Goal: Information Seeking & Learning: Learn about a topic

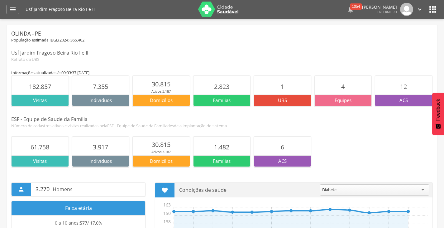
click at [351, 7] on div "1054" at bounding box center [357, 6] width 12 height 6
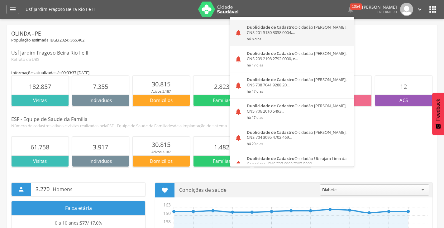
click at [297, 33] on div "Duplicidade de Cadastro O cidadão Lucas Davyoliveira de Lima, CNS 201 5130 3058…" at bounding box center [298, 33] width 112 height 26
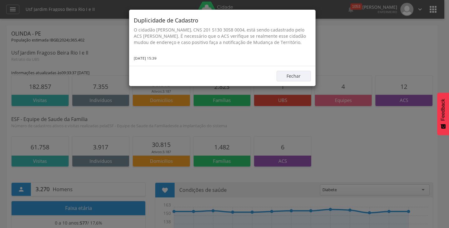
click at [221, 31] on p "O cidadão Lucas Davyoliveira de Lima, CNS 201 5130 3058 0004, está sendo cadast…" at bounding box center [222, 36] width 177 height 19
drag, startPoint x: 221, startPoint y: 31, endPoint x: 260, endPoint y: 33, distance: 39.0
click at [260, 33] on p "O cidadão Lucas Davyoliveira de Lima, CNS 201 5130 3058 0004, está sendo cadast…" at bounding box center [222, 36] width 177 height 19
copy p "201 5130 3058 0004"
click at [295, 81] on button "Fechar" at bounding box center [294, 76] width 34 height 11
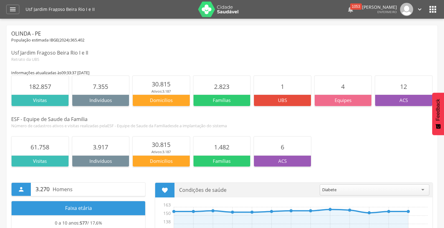
click at [351, 7] on div "1053" at bounding box center [357, 6] width 12 height 6
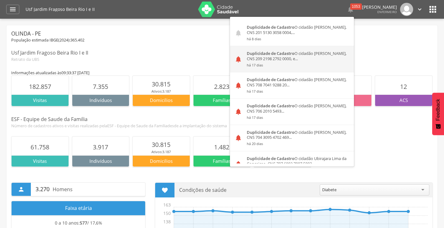
click at [269, 59] on div "Duplicidade de Cadastro O cidadão Jaqueline de Souza Chaves, CNS 209 2198 2792 …" at bounding box center [298, 59] width 112 height 26
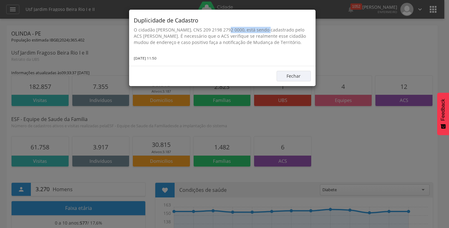
drag, startPoint x: 221, startPoint y: 31, endPoint x: 263, endPoint y: 30, distance: 41.8
click at [263, 30] on p "O cidadão Jaqueline de Souza Chaves, CNS 209 2198 2792 0000, está sendo cadastr…" at bounding box center [222, 36] width 177 height 19
click at [235, 32] on p "O cidadão Jaqueline de Souza Chaves, CNS 209 2198 2792 0000, está sendo cadastr…" at bounding box center [222, 36] width 177 height 19
drag, startPoint x: 221, startPoint y: 31, endPoint x: 261, endPoint y: 31, distance: 39.9
click at [261, 31] on p "O cidadão Jaqueline de Souza Chaves, CNS 209 2198 2792 0000, está sendo cadastr…" at bounding box center [222, 36] width 177 height 19
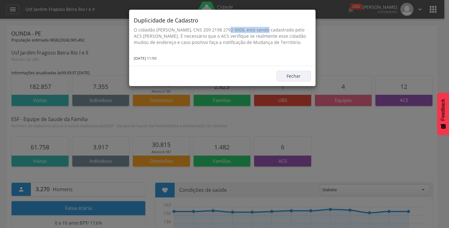
copy p "209 2198 2792 0000"
click at [290, 66] on div "Duplicidade de Cadastro O cidadão Jaqueline de Souza Chaves, CNS 209 2198 2792 …" at bounding box center [222, 38] width 186 height 56
click at [296, 81] on button "Fechar" at bounding box center [294, 76] width 34 height 11
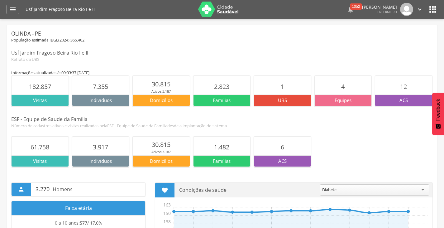
click at [351, 6] on div "1052" at bounding box center [357, 6] width 12 height 6
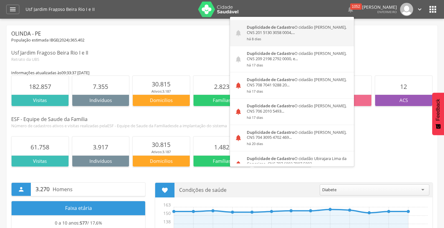
click at [254, 28] on strong "Duplicidade de Cadastro" at bounding box center [271, 27] width 48 height 6
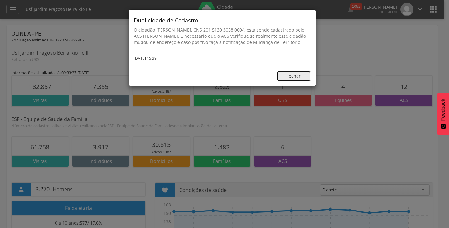
click at [291, 79] on button "Fechar" at bounding box center [294, 76] width 34 height 11
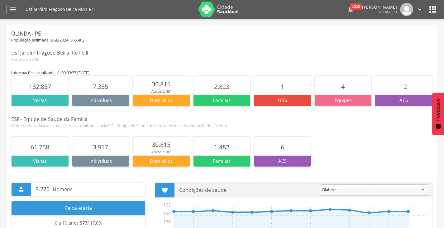
click at [351, 6] on div "1052" at bounding box center [357, 6] width 12 height 6
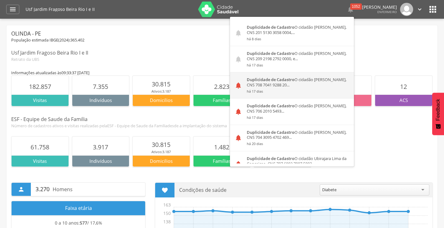
click at [262, 90] on small "há 17 dias" at bounding box center [298, 91] width 103 height 4
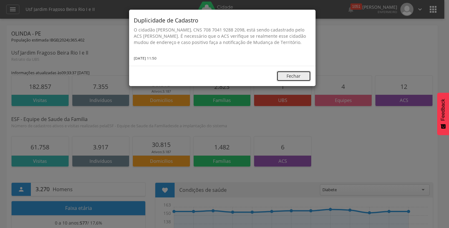
click at [293, 81] on button "Fechar" at bounding box center [294, 76] width 34 height 11
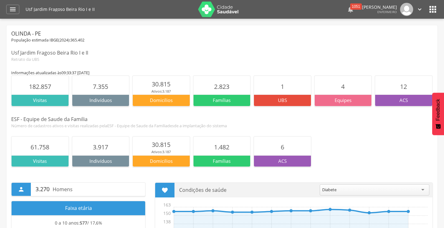
click at [351, 7] on div "1051" at bounding box center [357, 6] width 12 height 6
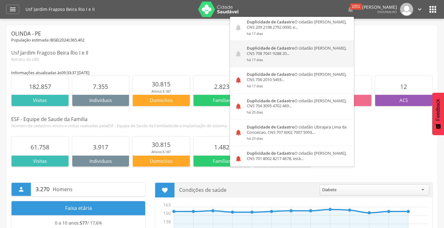
scroll to position [62, 0]
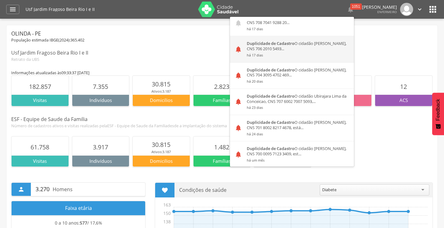
click at [297, 52] on div "Duplicidade de Cadastro O cidadão Erica Cristina Palmeira de Lucena, CNS 706 20…" at bounding box center [298, 49] width 112 height 26
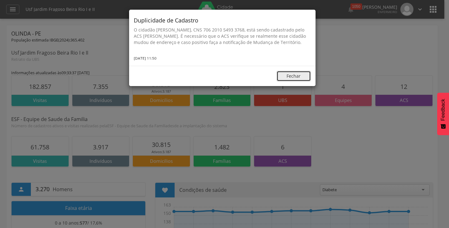
click at [298, 78] on button "Fechar" at bounding box center [294, 76] width 34 height 11
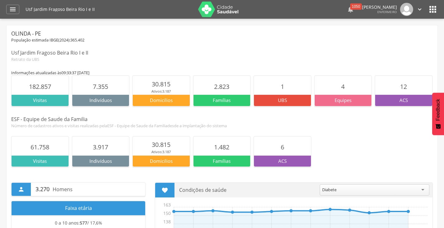
click at [351, 8] on div "1050" at bounding box center [357, 6] width 12 height 6
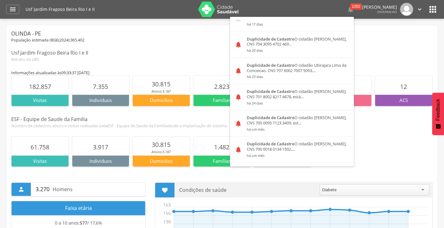
scroll to position [94, 0]
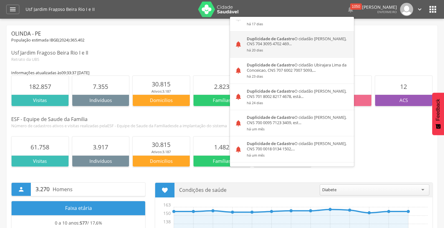
click at [302, 43] on div "Duplicidade de Cadastro O cidadão Emerson Thiago Gomes da Silva, CNS 704 3095 4…" at bounding box center [298, 44] width 112 height 26
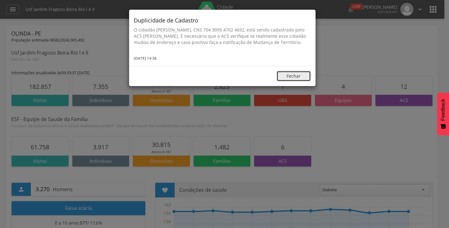
click at [294, 81] on button "Fechar" at bounding box center [294, 76] width 34 height 11
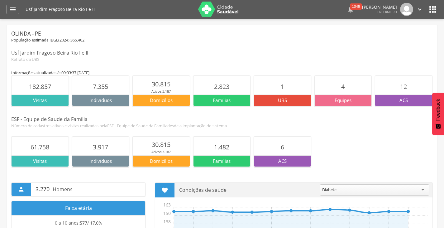
click at [351, 8] on div "1049" at bounding box center [357, 6] width 12 height 6
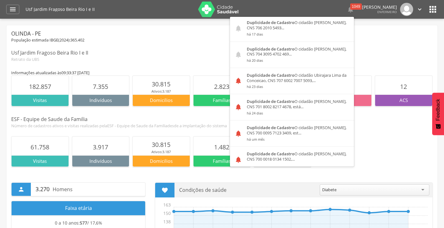
scroll to position [125, 0]
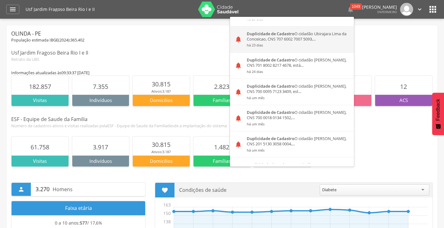
click at [273, 43] on small "há 23 dias" at bounding box center [298, 45] width 103 height 4
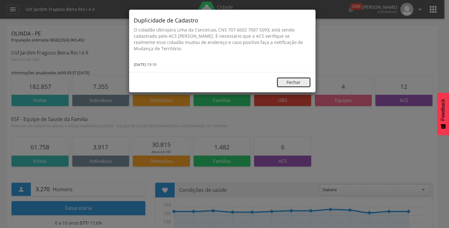
click at [296, 85] on button "Fechar" at bounding box center [294, 82] width 34 height 11
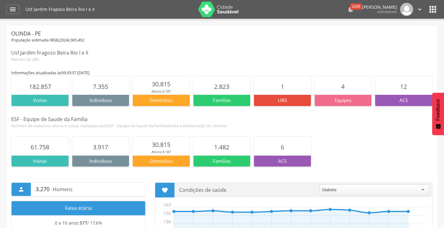
click at [351, 7] on div "1048" at bounding box center [357, 6] width 12 height 6
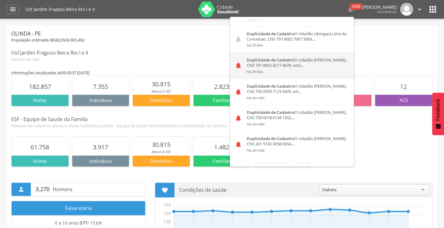
click at [270, 61] on div "Duplicidade de Cadastro O cidadão Odilia Maria dos Anjos, CNS 701 8002 8217 467…" at bounding box center [298, 66] width 112 height 26
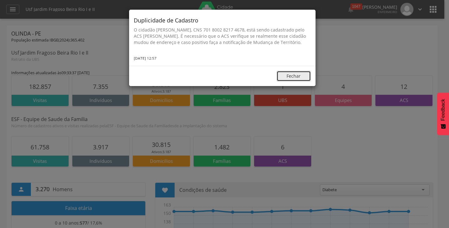
click at [294, 81] on button "Fechar" at bounding box center [294, 76] width 34 height 11
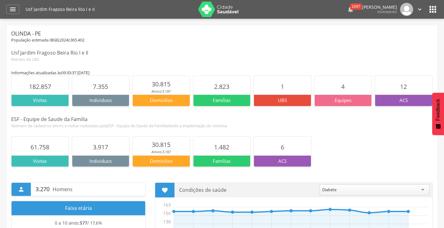
click at [351, 6] on div "1047" at bounding box center [357, 6] width 12 height 6
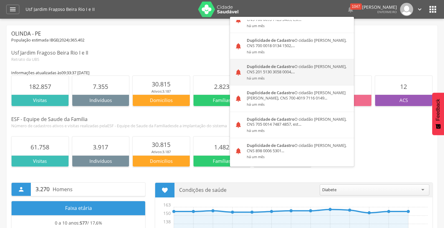
scroll to position [187, 0]
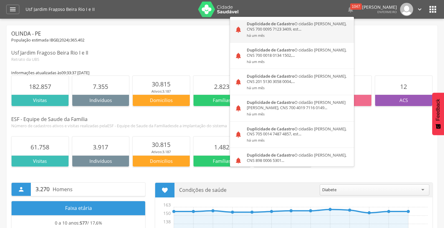
click at [273, 36] on small "há um mês" at bounding box center [298, 35] width 103 height 4
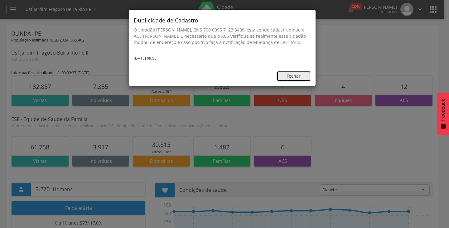
click at [306, 81] on button "Fechar" at bounding box center [294, 76] width 34 height 11
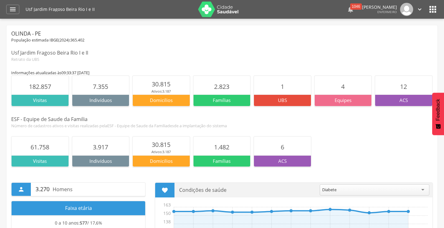
click at [351, 8] on div "1046" at bounding box center [357, 6] width 12 height 6
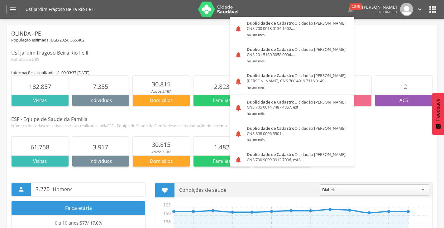
scroll to position [218, 0]
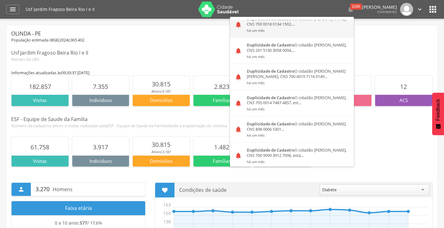
click at [254, 31] on small "há um mês" at bounding box center [298, 30] width 103 height 4
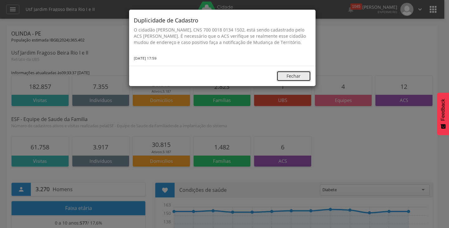
click at [286, 79] on button "Fechar" at bounding box center [294, 76] width 34 height 11
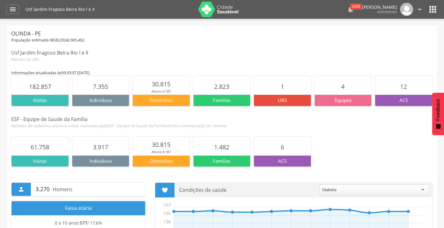
click at [351, 6] on div "1045" at bounding box center [357, 6] width 12 height 6
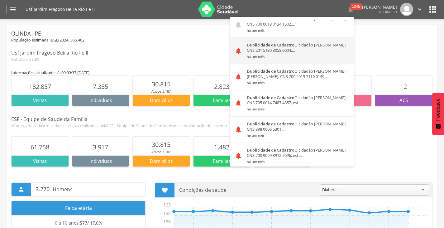
click at [243, 53] on div "Duplicidade de Cadastro O cidadão Lucas Davyoliveira de Lima, CNS 201 5130 3058…" at bounding box center [298, 51] width 112 height 26
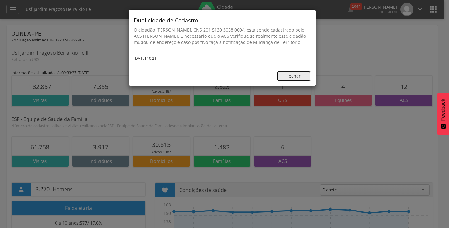
click at [298, 81] on button "Fechar" at bounding box center [294, 76] width 34 height 11
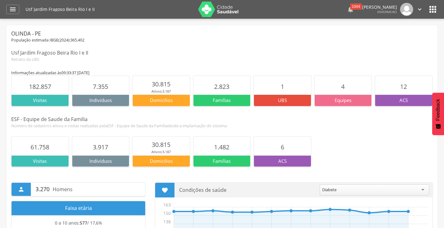
click at [351, 8] on div "1044" at bounding box center [357, 6] width 12 height 6
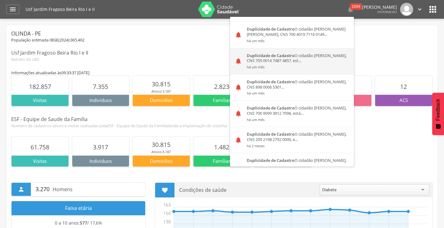
scroll to position [249, 0]
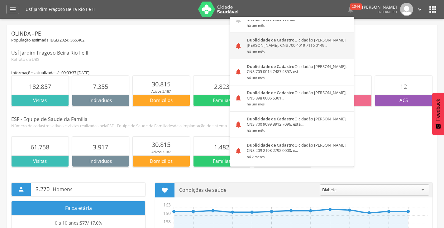
click at [271, 42] on div "Duplicidade de Cadastro O cidadão Kaik Herinque Matir da Silva, CNS 700 4019 71…" at bounding box center [298, 46] width 112 height 26
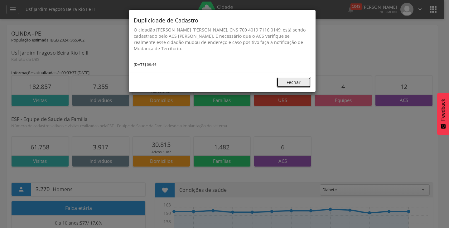
click at [296, 82] on button "Fechar" at bounding box center [294, 82] width 34 height 11
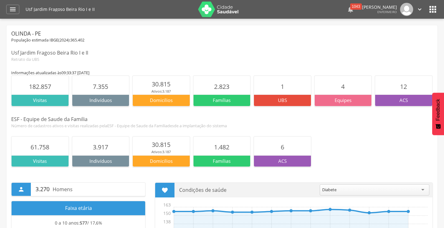
click at [351, 5] on div "1043" at bounding box center [357, 6] width 12 height 6
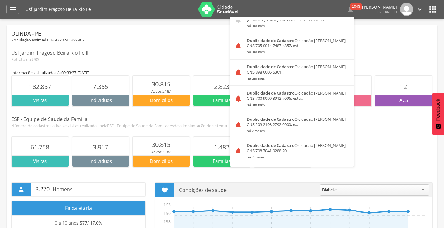
scroll to position [281, 0]
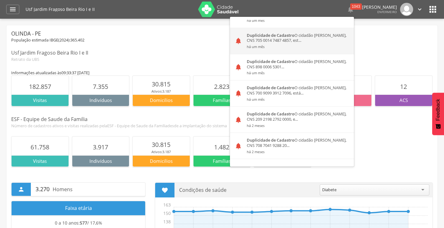
click at [269, 44] on div "Duplicidade de Cadastro O cidadão Severina Maria da Silva, CNS 705 0014 7487 48…" at bounding box center [298, 41] width 112 height 26
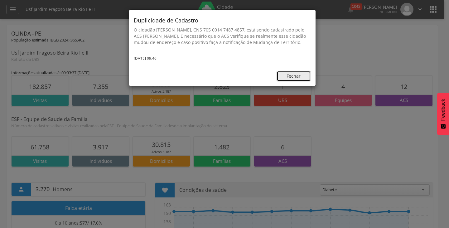
click at [296, 81] on button "Fechar" at bounding box center [294, 76] width 34 height 11
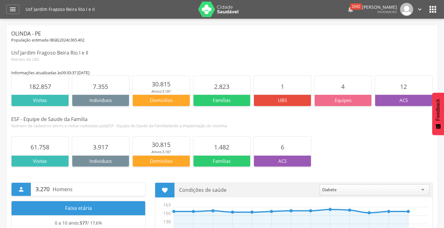
click at [351, 8] on div "1042" at bounding box center [357, 6] width 12 height 6
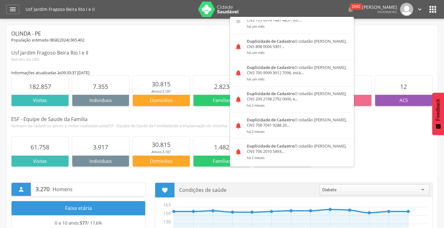
scroll to position [312, 0]
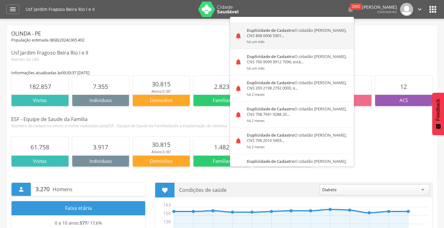
click at [308, 39] on div "Duplicidade de Cadastro O cidadão Karina Beatriz Barbosa de Freitas, CNS 898 00…" at bounding box center [298, 36] width 112 height 26
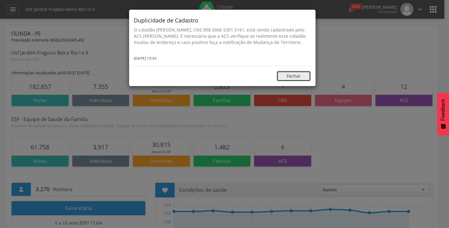
click at [291, 78] on button "Fechar" at bounding box center [294, 76] width 34 height 11
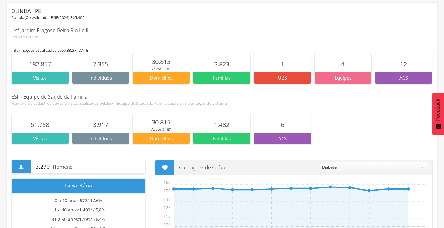
scroll to position [0, 0]
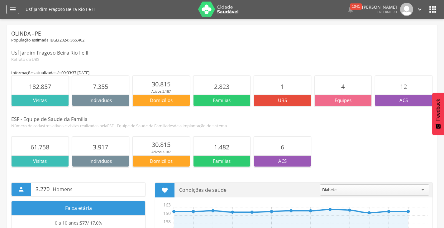
click at [15, 11] on icon "" at bounding box center [12, 9] width 7 height 7
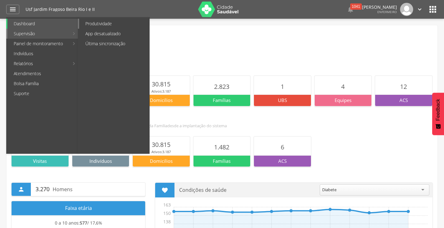
click at [94, 24] on link "Produtividade" at bounding box center [114, 24] width 70 height 10
type input "**********"
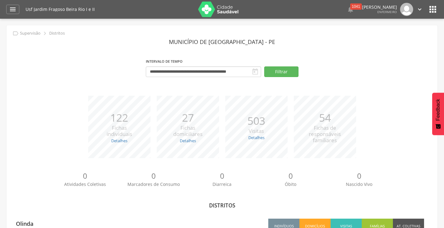
scroll to position [30, 0]
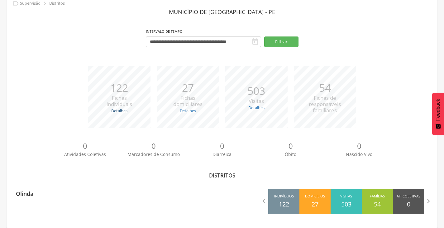
click at [121, 113] on link "Detalhes" at bounding box center [119, 111] width 16 height 6
click at [121, 111] on link "Detalhes" at bounding box center [119, 111] width 16 height 6
click at [193, 112] on link "Detalhes" at bounding box center [188, 111] width 16 height 6
click at [261, 108] on link "Detalhes" at bounding box center [257, 108] width 16 height 6
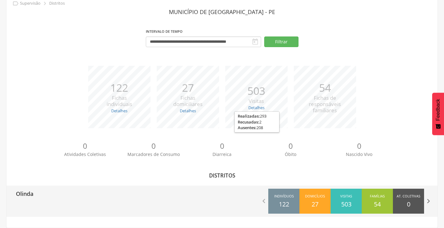
click at [427, 202] on icon "" at bounding box center [428, 201] width 9 height 9
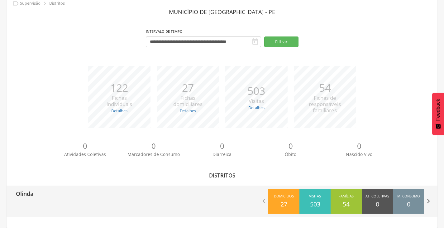
click at [427, 202] on icon "" at bounding box center [428, 201] width 9 height 9
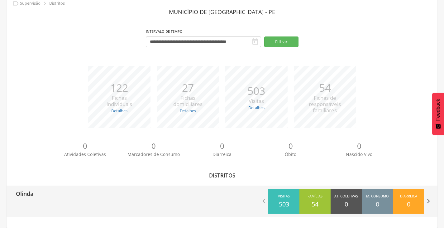
click at [427, 202] on icon "" at bounding box center [428, 201] width 9 height 9
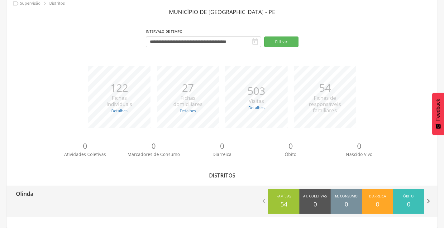
click at [427, 202] on icon "" at bounding box center [428, 201] width 9 height 9
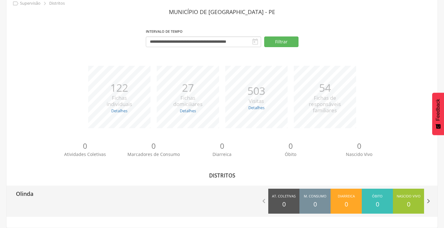
click at [428, 197] on icon "" at bounding box center [428, 201] width 9 height 9
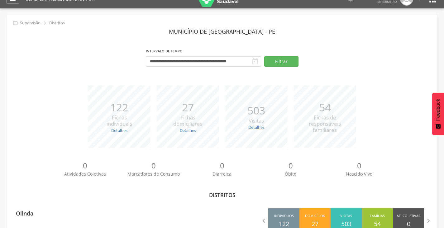
scroll to position [0, 0]
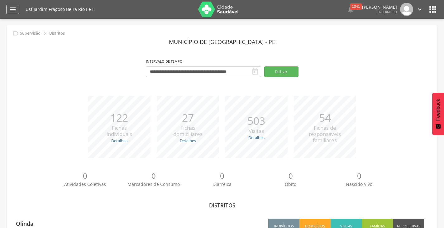
click at [11, 10] on icon "" at bounding box center [12, 9] width 7 height 7
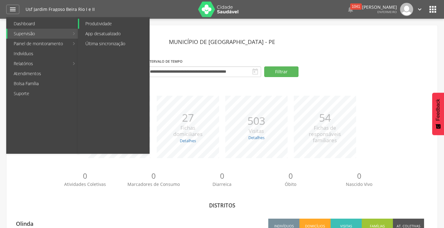
click at [91, 24] on link "Produtividade" at bounding box center [114, 24] width 70 height 10
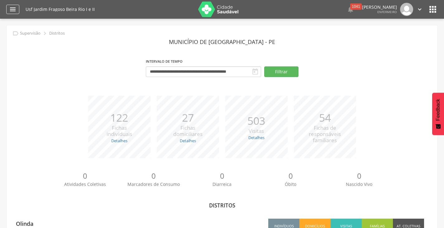
click at [11, 10] on icon "" at bounding box center [12, 9] width 7 height 7
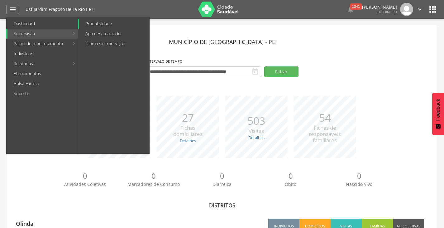
click at [95, 22] on link "Produtividade" at bounding box center [114, 24] width 70 height 10
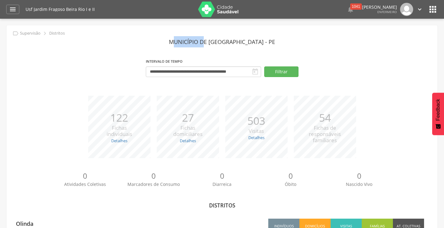
click at [95, 22] on div " Supervisão  Distritos  Ubs Coordenador: - Olinda / PE Intervalo de Tempo  …" at bounding box center [222, 133] width 444 height 228
click at [13, 9] on icon "" at bounding box center [12, 9] width 7 height 7
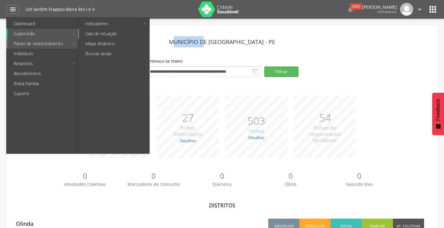
click at [104, 35] on link "Sala de situação" at bounding box center [114, 34] width 70 height 10
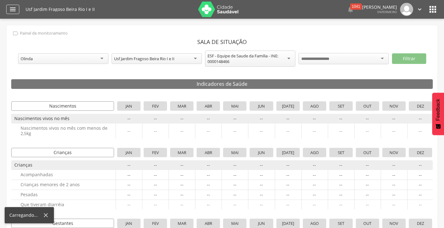
click at [11, 11] on icon "" at bounding box center [12, 9] width 7 height 7
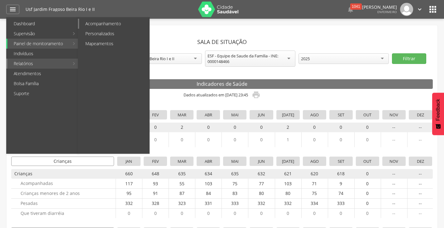
click at [95, 23] on link "Acompanhamento" at bounding box center [114, 24] width 70 height 10
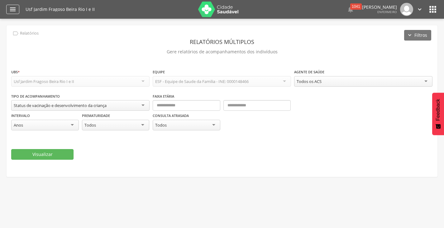
click at [12, 11] on icon "" at bounding box center [12, 9] width 7 height 7
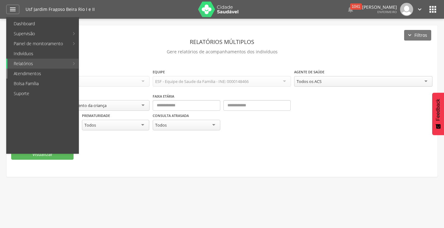
click at [30, 71] on link "Atendimentos" at bounding box center [42, 74] width 71 height 10
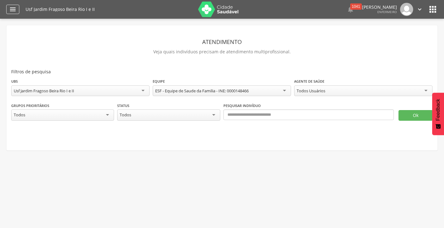
click at [14, 7] on icon "" at bounding box center [12, 9] width 7 height 7
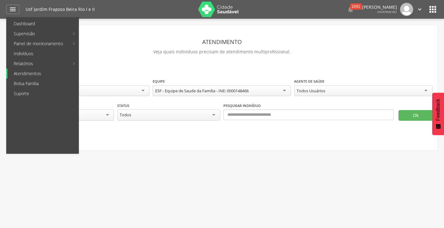
click at [23, 72] on link "Atendimentos" at bounding box center [42, 74] width 71 height 10
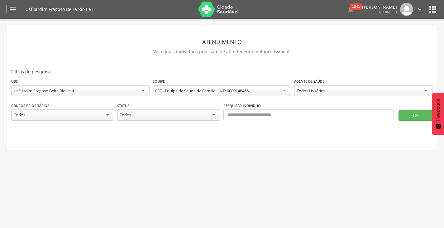
click at [424, 87] on div "Todos Usuários" at bounding box center [363, 90] width 138 height 11
click at [9, 11] on icon "" at bounding box center [12, 9] width 7 height 7
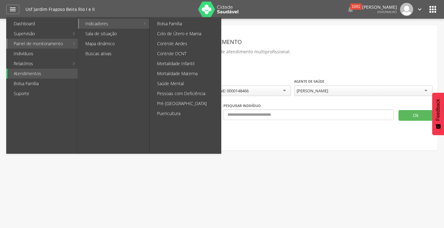
click at [104, 26] on link "Indicadores" at bounding box center [109, 24] width 61 height 10
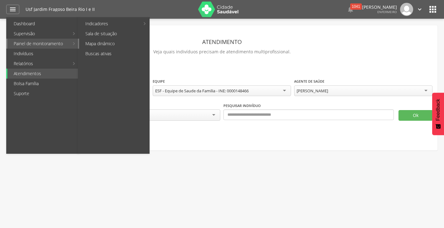
click at [110, 43] on link "Mapa dinâmico" at bounding box center [114, 44] width 70 height 10
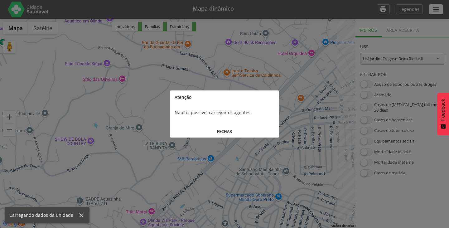
click at [230, 128] on button "FECHAR" at bounding box center [224, 132] width 109 height 12
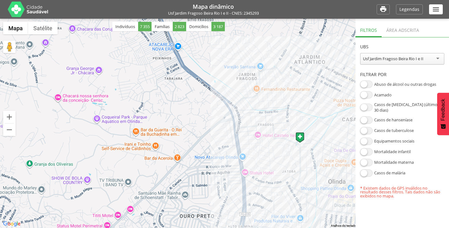
drag, startPoint x: 98, startPoint y: 78, endPoint x: 209, endPoint y: 92, distance: 112.3
click at [186, 94] on div at bounding box center [224, 123] width 449 height 209
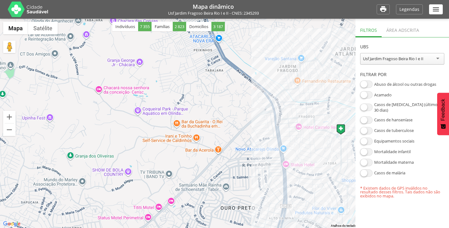
drag, startPoint x: 209, startPoint y: 92, endPoint x: 225, endPoint y: 91, distance: 15.6
click at [225, 91] on div at bounding box center [224, 123] width 449 height 209
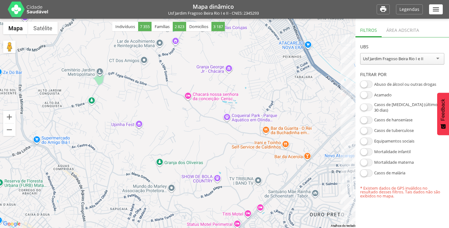
drag, startPoint x: 70, startPoint y: 82, endPoint x: 160, endPoint y: 89, distance: 90.1
click at [160, 89] on div at bounding box center [224, 123] width 449 height 209
click at [72, 56] on div at bounding box center [224, 123] width 449 height 209
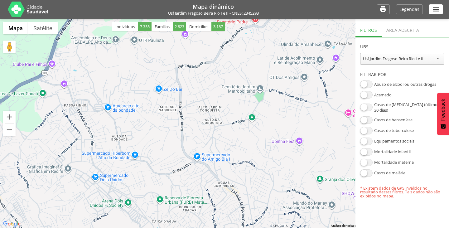
drag, startPoint x: 120, startPoint y: 95, endPoint x: 281, endPoint y: 112, distance: 162.1
click at [281, 112] on div at bounding box center [224, 123] width 449 height 209
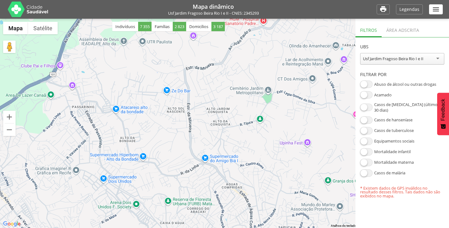
drag, startPoint x: 164, startPoint y: 98, endPoint x: 168, endPoint y: 98, distance: 4.1
click at [168, 98] on div at bounding box center [224, 123] width 449 height 209
click at [12, 118] on button "Aumentar o zoom" at bounding box center [9, 117] width 12 height 12
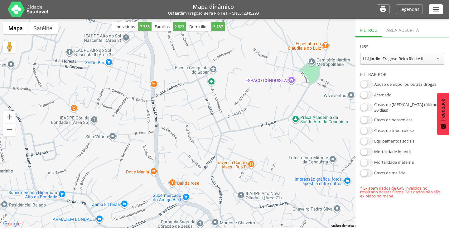
click at [12, 129] on button "Diminuir o zoom" at bounding box center [9, 129] width 12 height 12
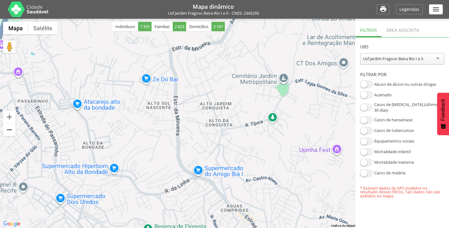
click at [12, 129] on button "Diminuir o zoom" at bounding box center [9, 129] width 12 height 12
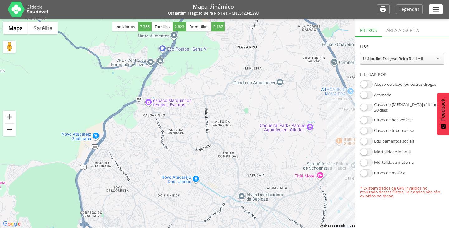
click at [12, 129] on button "Diminuir o zoom" at bounding box center [9, 129] width 12 height 12
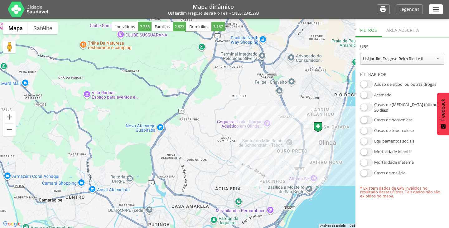
click at [12, 129] on button "Diminuir o zoom" at bounding box center [9, 129] width 12 height 12
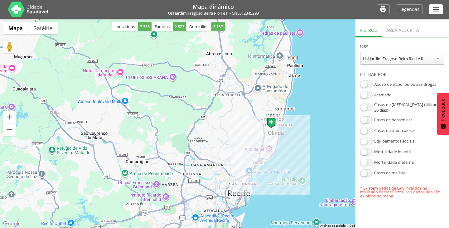
click at [12, 129] on button "Diminuir o zoom" at bounding box center [9, 129] width 12 height 12
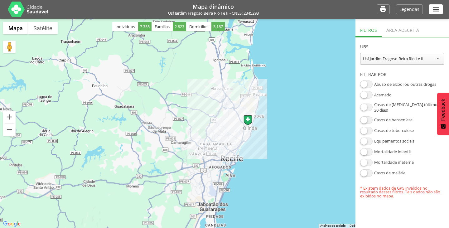
click at [12, 129] on button "Diminuir o zoom" at bounding box center [9, 129] width 12 height 12
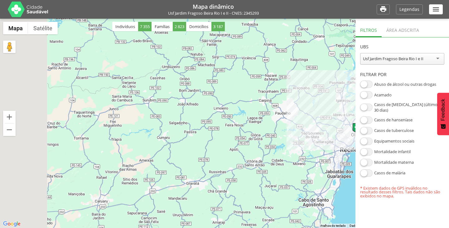
drag, startPoint x: 77, startPoint y: 95, endPoint x: 230, endPoint y: 99, distance: 152.9
click at [230, 99] on div at bounding box center [224, 123] width 449 height 209
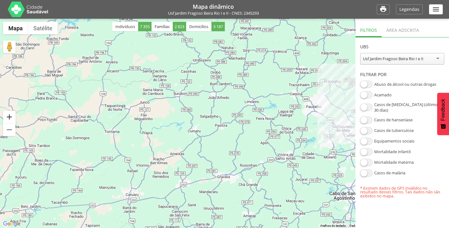
click at [11, 115] on button "Aumentar o zoom" at bounding box center [9, 117] width 12 height 12
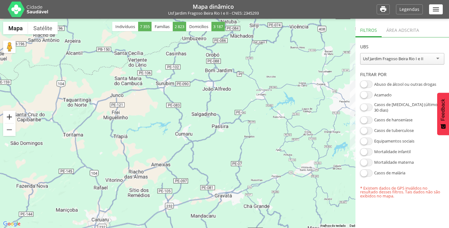
click at [11, 115] on button "Aumentar o zoom" at bounding box center [9, 117] width 12 height 12
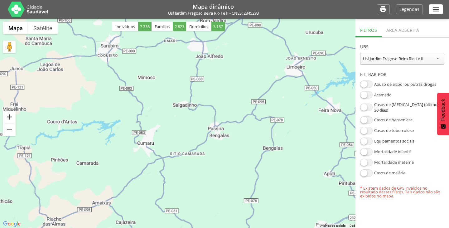
click at [11, 115] on button "Aumentar o zoom" at bounding box center [9, 117] width 12 height 12
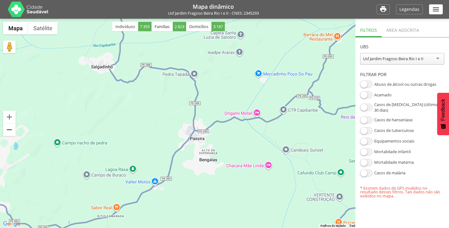
click at [11, 129] on button "Diminuir o zoom" at bounding box center [9, 129] width 12 height 12
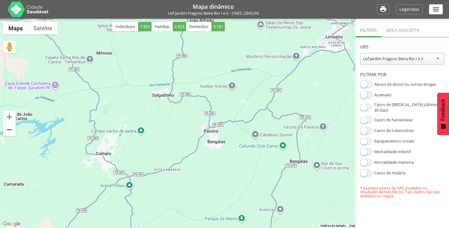
click at [11, 129] on button "Diminuir o zoom" at bounding box center [9, 129] width 12 height 12
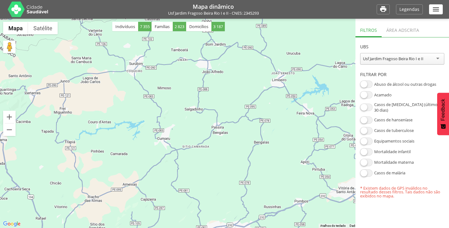
click at [441, 60] on div "Usf Jardim Fragoso Beira Rio I e II" at bounding box center [402, 59] width 84 height 12
click at [417, 38] on header "UBS" at bounding box center [402, 45] width 84 height 16
click at [434, 11] on icon "" at bounding box center [436, 9] width 8 height 8
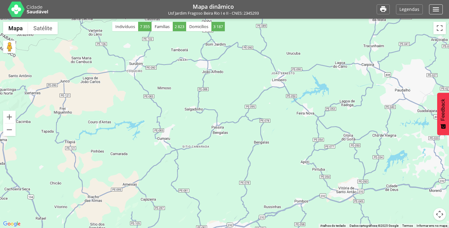
click at [434, 11] on icon "" at bounding box center [436, 9] width 8 height 8
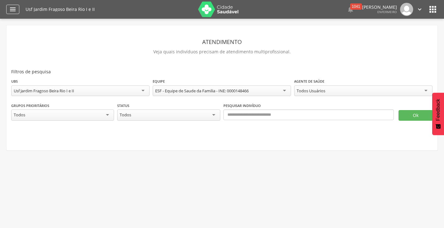
click at [11, 8] on icon "" at bounding box center [12, 9] width 7 height 7
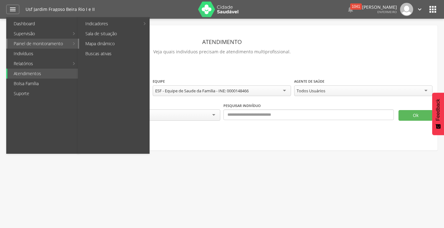
click at [95, 42] on link "Mapa dinâmico" at bounding box center [114, 44] width 70 height 10
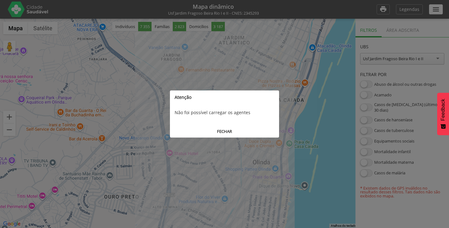
click at [233, 133] on button "FECHAR" at bounding box center [224, 132] width 109 height 12
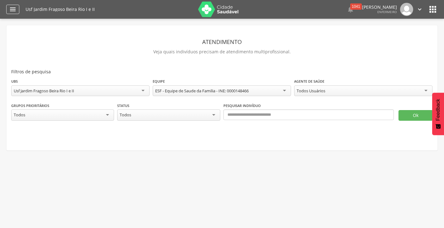
click at [13, 9] on icon "" at bounding box center [12, 9] width 7 height 7
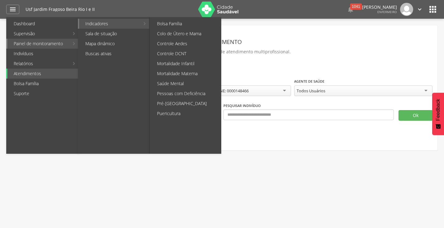
click at [98, 24] on link "Indicadores" at bounding box center [109, 24] width 61 height 10
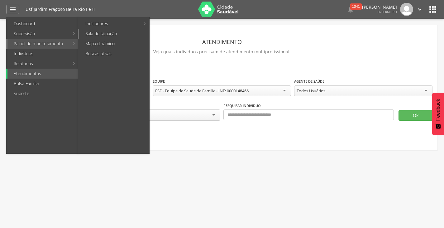
click at [104, 36] on link "Sala de situação" at bounding box center [114, 34] width 70 height 10
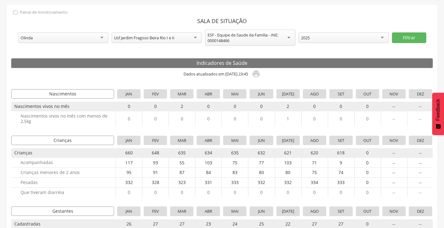
scroll to position [31, 0]
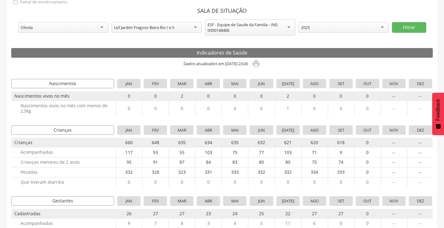
click at [289, 29] on div "ESF - Equipe de Saude da Familia - INE: 0000148466" at bounding box center [250, 27] width 90 height 16
click at [194, 32] on div "Usf Jardim Fragoso Beira Rio I e II" at bounding box center [157, 27] width 90 height 11
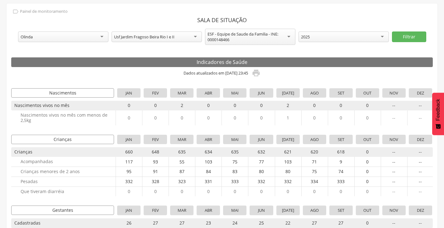
scroll to position [0, 0]
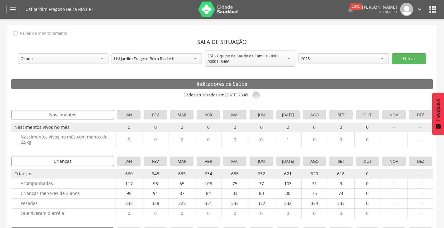
click at [103, 61] on div "Olinda" at bounding box center [63, 58] width 90 height 11
click at [7, 10] on div "" at bounding box center [12, 9] width 13 height 9
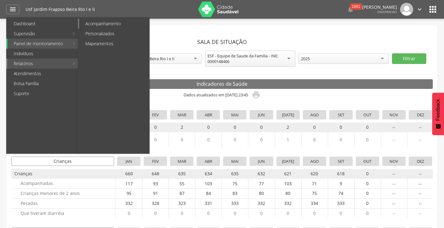
click at [101, 23] on link "Acompanhamento" at bounding box center [114, 24] width 70 height 10
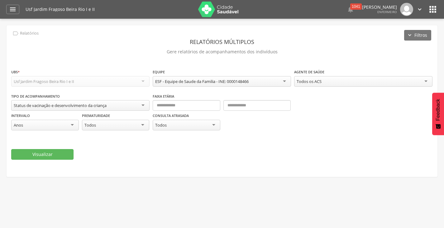
click at [139, 107] on div "Status de vacinação e desenvolvimento da criança" at bounding box center [80, 105] width 138 height 11
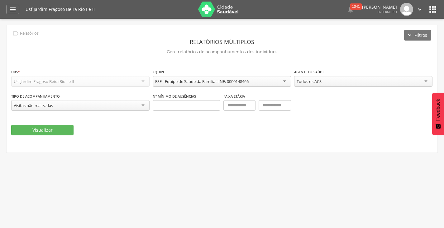
click at [417, 82] on div "Todos os ACS" at bounding box center [363, 81] width 138 height 11
click at [9, 10] on icon "" at bounding box center [12, 9] width 7 height 7
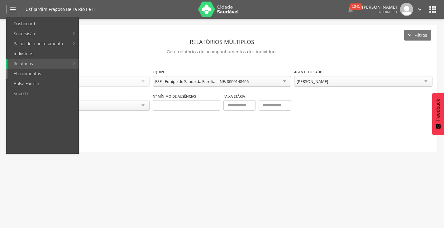
click at [41, 73] on link "Atendimentos" at bounding box center [42, 74] width 71 height 10
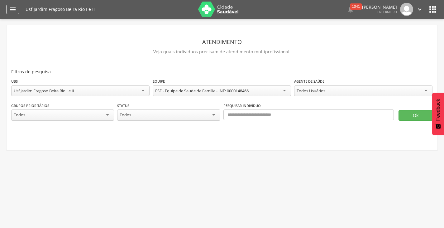
click at [15, 12] on icon "" at bounding box center [12, 9] width 7 height 7
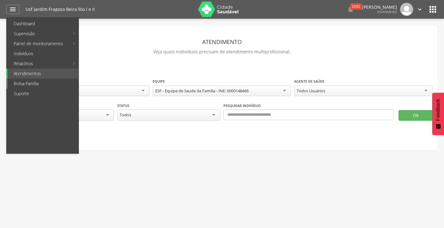
click at [29, 85] on link "Bolsa Família" at bounding box center [42, 84] width 71 height 10
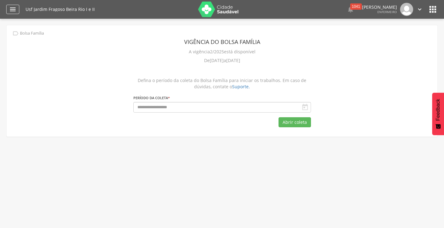
click at [15, 8] on icon "" at bounding box center [12, 9] width 7 height 7
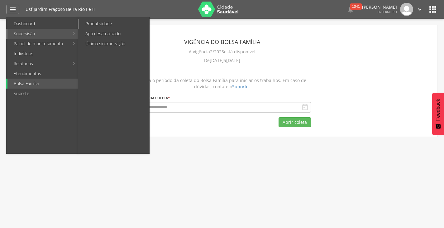
click at [104, 21] on link "Produtividade" at bounding box center [114, 24] width 70 height 10
type input "**********"
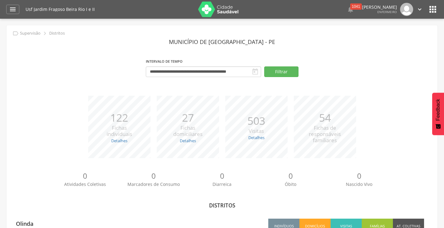
click at [254, 73] on icon "" at bounding box center [255, 71] width 7 height 7
click at [275, 72] on button "Filtrar" at bounding box center [281, 71] width 34 height 11
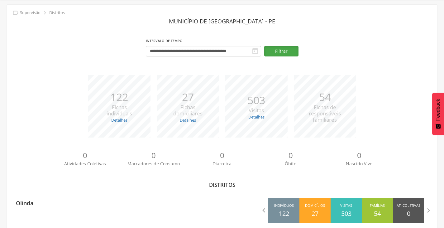
scroll to position [30, 0]
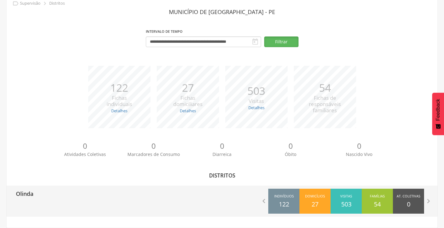
click at [373, 201] on div "Famílias 54" at bounding box center [377, 201] width 31 height 25
click at [407, 197] on span "At. Coletivas" at bounding box center [409, 197] width 24 height 6
click at [428, 201] on icon "" at bounding box center [428, 201] width 9 height 9
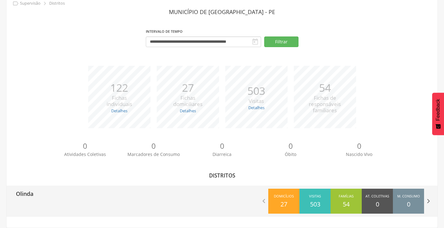
click at [428, 201] on icon "" at bounding box center [428, 201] width 9 height 9
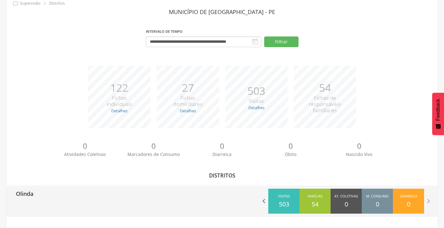
click at [261, 198] on icon "" at bounding box center [264, 201] width 9 height 9
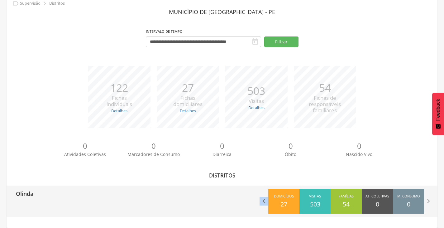
click at [261, 198] on icon "" at bounding box center [264, 201] width 9 height 9
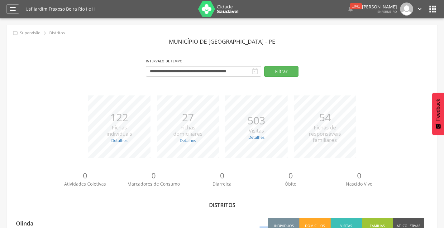
scroll to position [0, 0]
click at [16, 8] on icon "" at bounding box center [12, 9] width 7 height 7
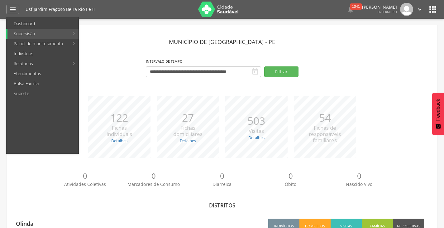
click at [138, 30] on div "**********" at bounding box center [222, 141] width 431 height 232
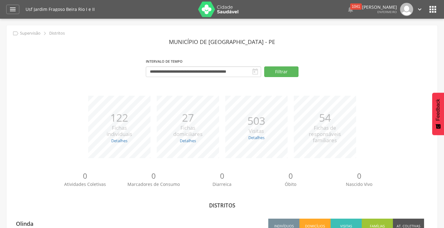
click at [254, 70] on icon "" at bounding box center [255, 71] width 7 height 7
click at [280, 75] on button "Filtrar" at bounding box center [281, 71] width 34 height 11
click at [293, 92] on div "**********" at bounding box center [222, 141] width 431 height 232
click at [257, 73] on icon "" at bounding box center [255, 71] width 7 height 7
click at [422, 11] on icon "" at bounding box center [420, 9] width 7 height 7
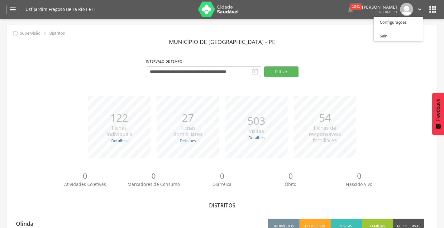
click at [413, 60] on div "**********" at bounding box center [222, 70] width 422 height 27
click at [323, 124] on p "54" at bounding box center [325, 117] width 32 height 15
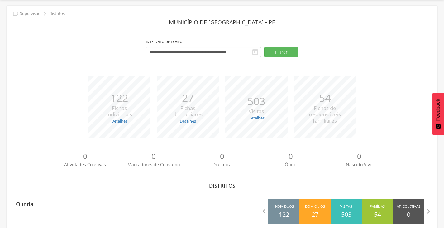
scroll to position [30, 0]
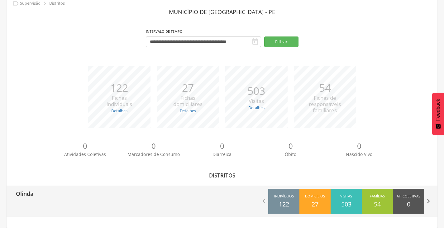
click at [428, 203] on icon "" at bounding box center [428, 201] width 9 height 9
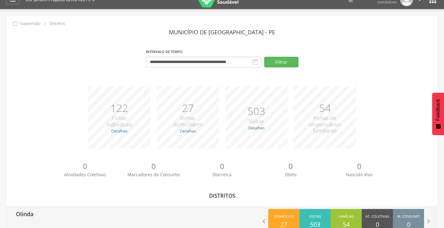
scroll to position [0, 0]
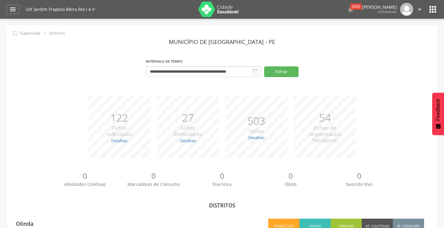
click at [436, 8] on icon "" at bounding box center [433, 9] width 10 height 10
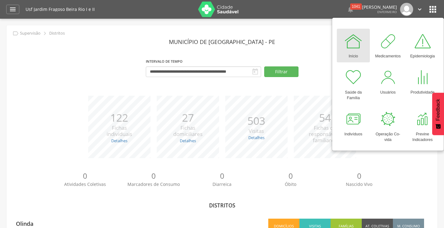
click at [305, 56] on section "**********" at bounding box center [222, 59] width 422 height 47
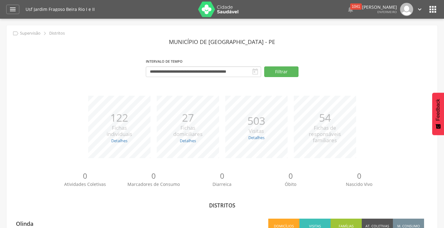
click at [254, 72] on icon "" at bounding box center [255, 71] width 7 height 7
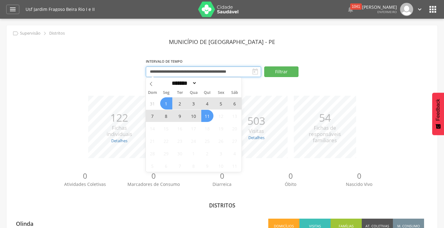
click at [189, 70] on input "**********" at bounding box center [203, 71] width 115 height 11
click at [318, 50] on section "**********" at bounding box center [222, 59] width 422 height 47
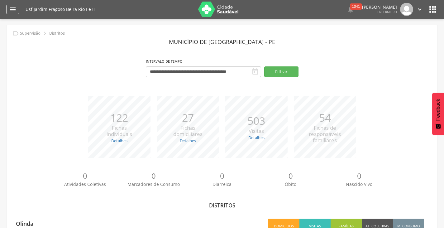
click at [16, 12] on icon "" at bounding box center [12, 9] width 7 height 7
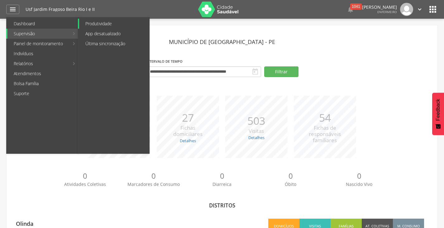
click at [107, 22] on link "Produtividade" at bounding box center [114, 24] width 70 height 10
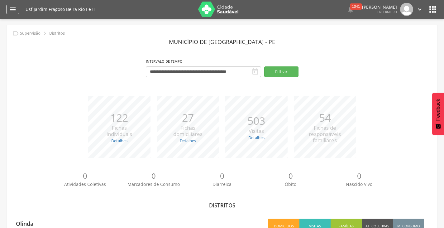
click at [13, 11] on icon "" at bounding box center [12, 9] width 7 height 7
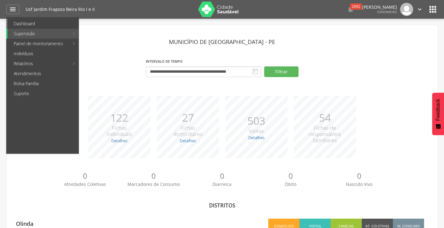
click at [27, 24] on link "Dashboard" at bounding box center [42, 24] width 71 height 10
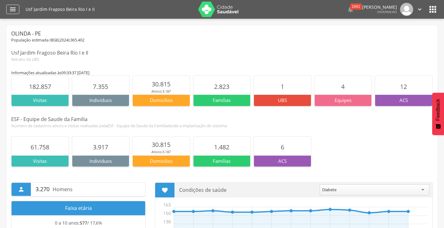
click at [8, 9] on div "" at bounding box center [12, 9] width 13 height 9
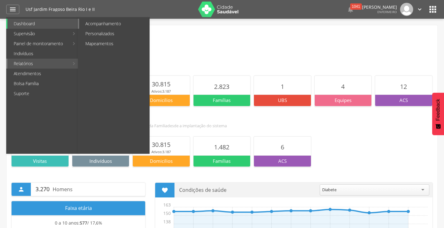
click at [99, 25] on link "Acompanhamento" at bounding box center [114, 24] width 70 height 10
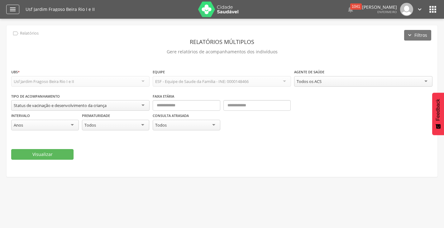
click at [11, 11] on icon "" at bounding box center [12, 9] width 7 height 7
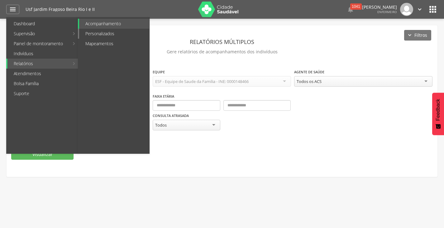
click at [101, 35] on link "Personalizados" at bounding box center [114, 34] width 70 height 10
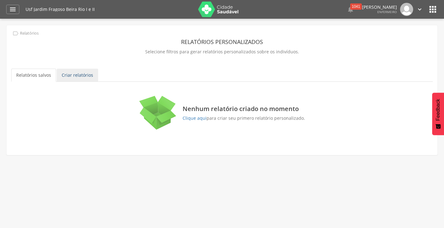
click at [74, 75] on link "Criar relatórios" at bounding box center [77, 75] width 41 height 13
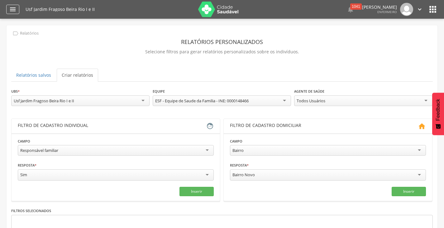
click at [17, 9] on div "" at bounding box center [12, 9] width 13 height 9
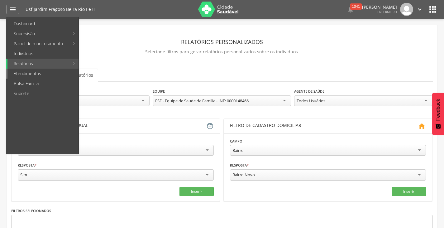
click at [32, 75] on link "Atendimentos" at bounding box center [42, 74] width 71 height 10
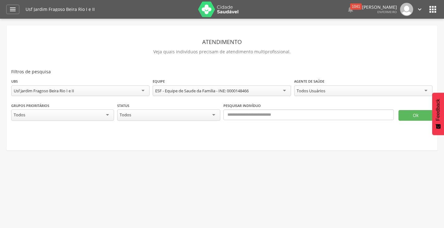
click at [428, 92] on div "Todos Usuários" at bounding box center [363, 90] width 138 height 11
click at [110, 115] on div "Todos" at bounding box center [62, 114] width 103 height 11
click at [17, 12] on div "" at bounding box center [12, 9] width 13 height 9
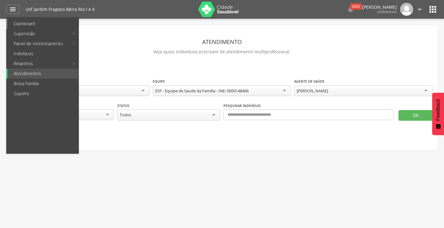
click at [37, 24] on link "Dashboard" at bounding box center [42, 24] width 71 height 10
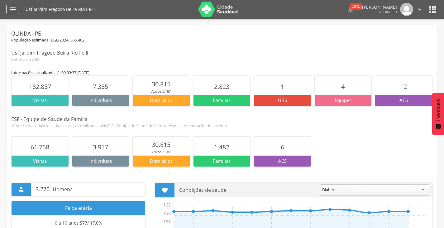
click at [9, 7] on icon "" at bounding box center [12, 9] width 7 height 7
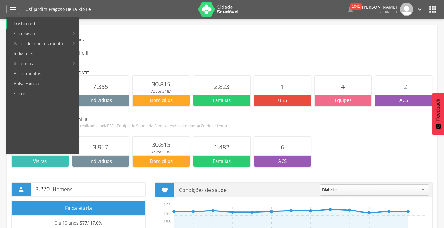
click at [36, 24] on link "Dashboard" at bounding box center [42, 24] width 71 height 10
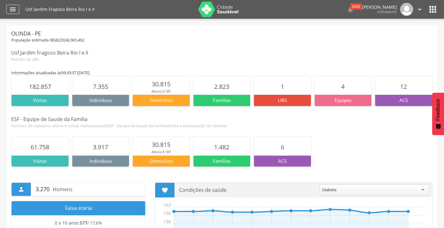
click at [12, 12] on icon "" at bounding box center [12, 9] width 7 height 7
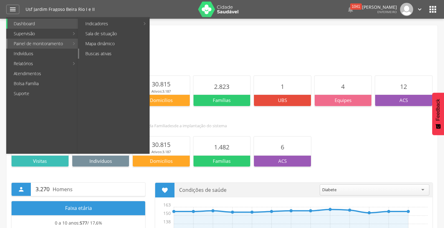
click at [92, 55] on link "Buscas ativas" at bounding box center [114, 54] width 70 height 10
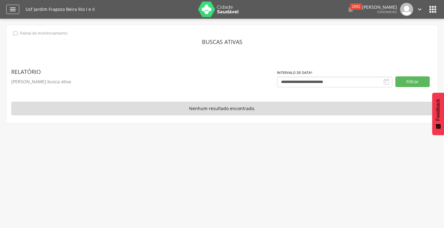
click at [11, 9] on icon "" at bounding box center [12, 9] width 7 height 7
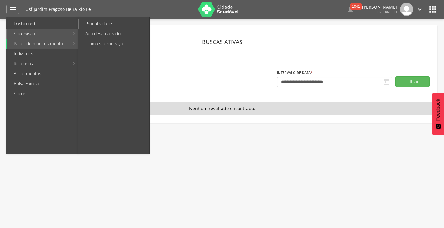
click at [96, 24] on link "Produtividade" at bounding box center [114, 24] width 70 height 10
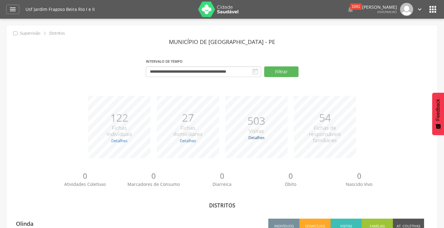
click at [258, 137] on link "Detalhes" at bounding box center [257, 138] width 16 height 6
click at [332, 131] on span "Fichas de responsáveis familiares" at bounding box center [325, 134] width 32 height 20
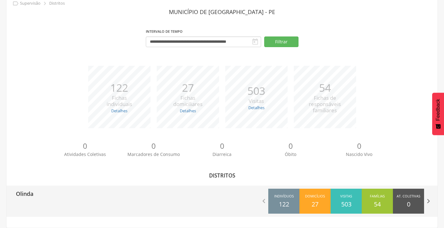
click at [428, 203] on icon "" at bounding box center [428, 201] width 9 height 9
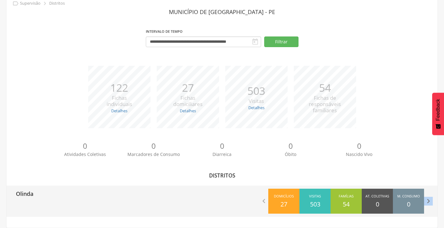
click at [428, 203] on icon "" at bounding box center [428, 201] width 9 height 9
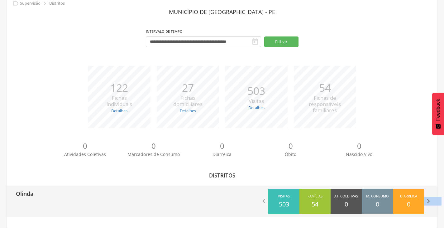
click at [428, 203] on icon "" at bounding box center [428, 201] width 9 height 9
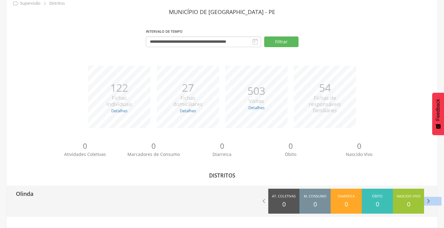
click at [428, 203] on icon "" at bounding box center [428, 201] width 9 height 9
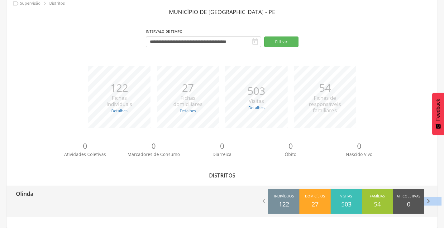
click at [428, 203] on icon "" at bounding box center [428, 201] width 9 height 9
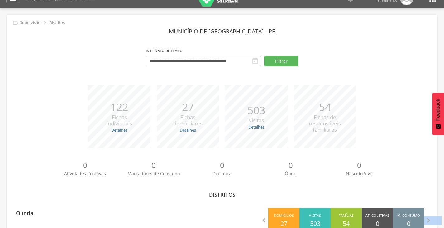
scroll to position [0, 0]
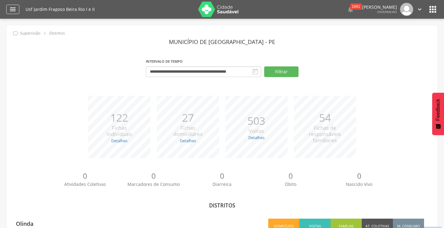
click at [7, 10] on div "" at bounding box center [12, 9] width 13 height 9
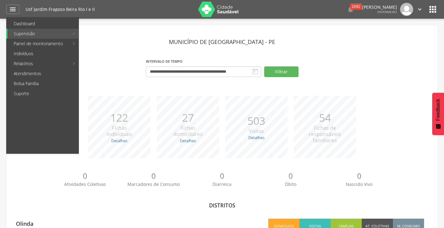
click at [432, 11] on icon "" at bounding box center [433, 9] width 10 height 10
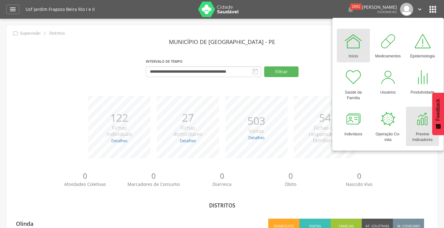
click at [423, 130] on div "Previne Indicadores" at bounding box center [422, 135] width 27 height 14
click at [420, 119] on div at bounding box center [423, 119] width 19 height 19
